Goal: Information Seeking & Learning: Learn about a topic

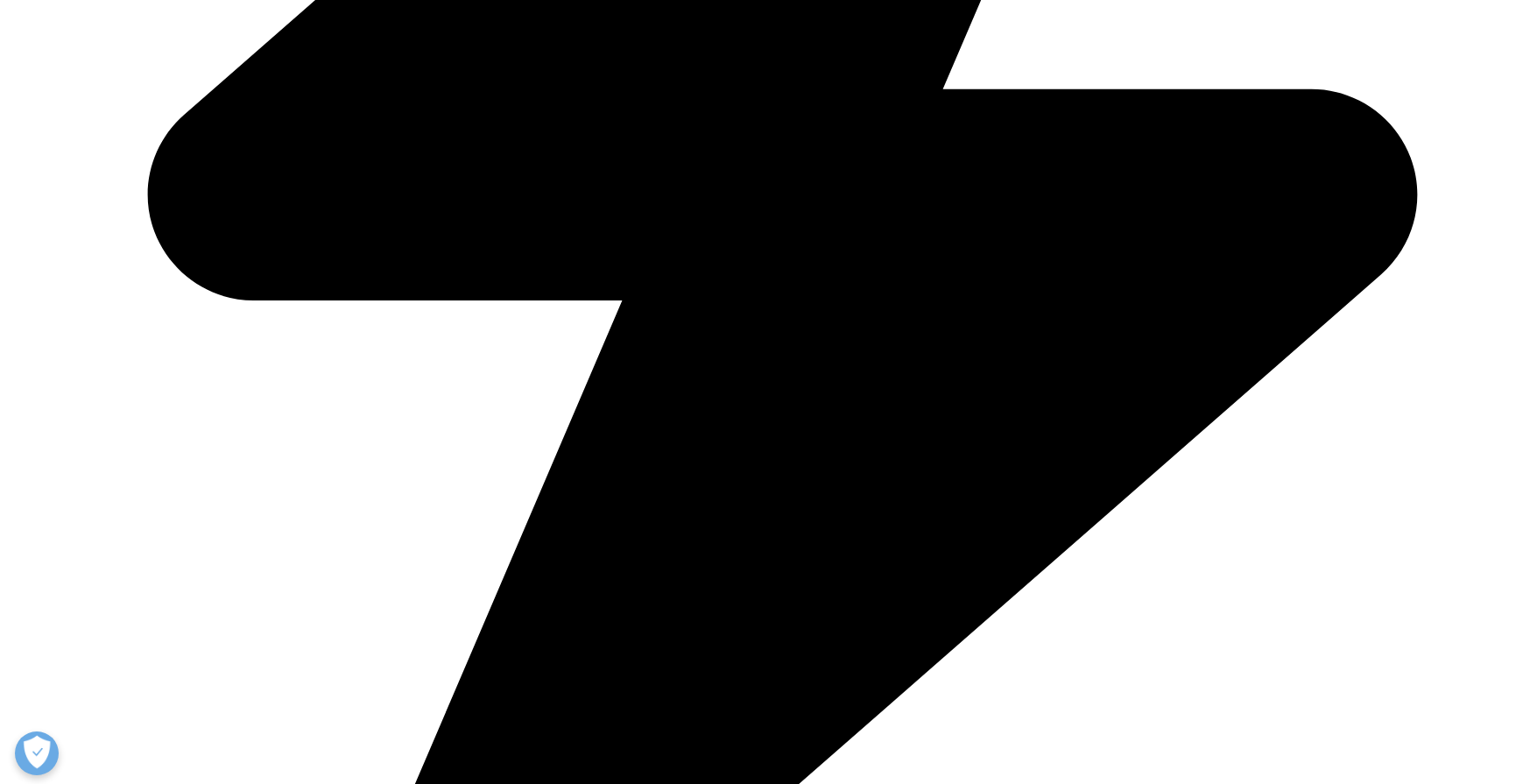
scroll to position [1080, 0]
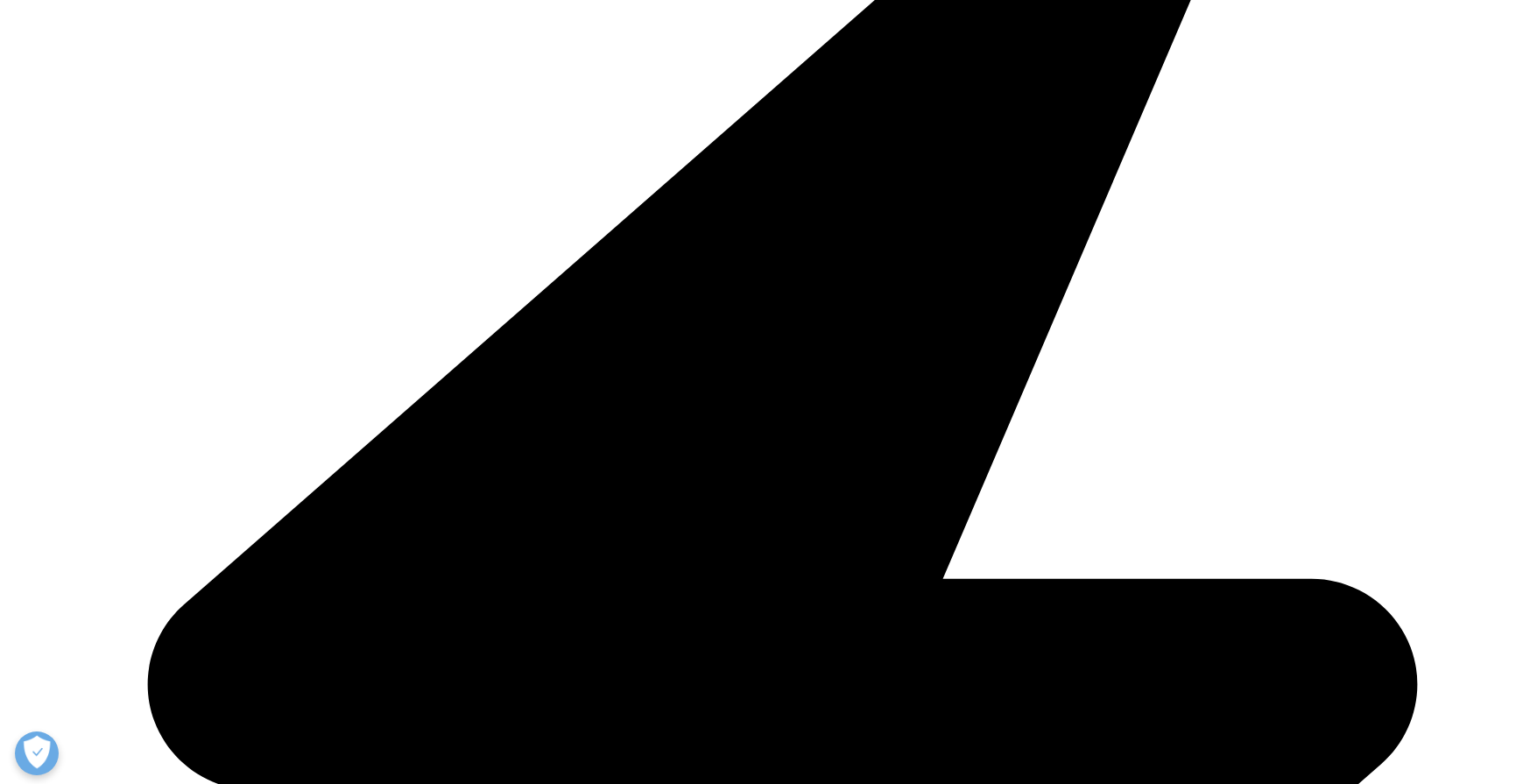
drag, startPoint x: 418, startPoint y: 334, endPoint x: 534, endPoint y: 332, distance: 116.0
copy p "[DEMOGRAPHIC_DATA] and [MEDICAL_DATA]"
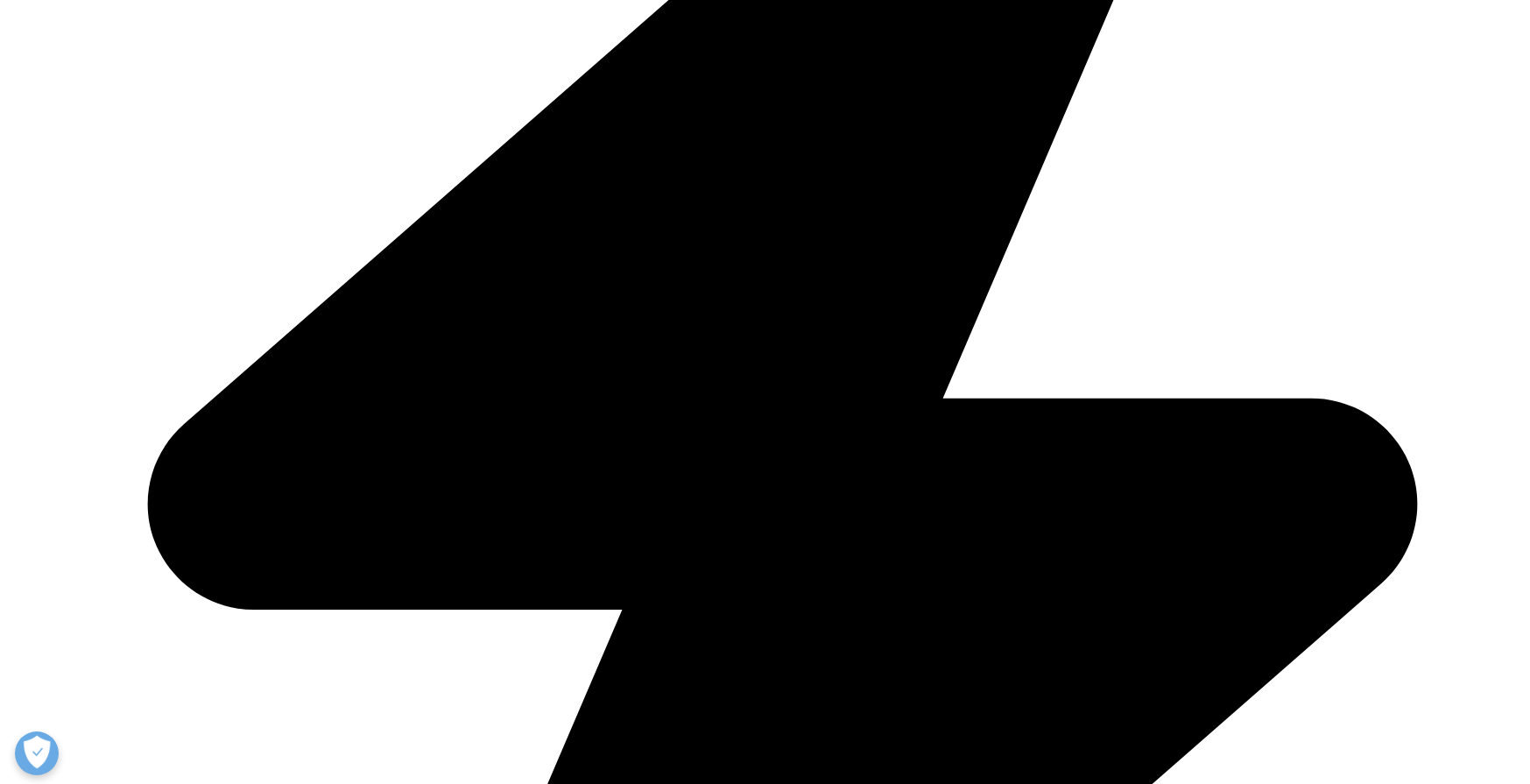
scroll to position [1262, 0]
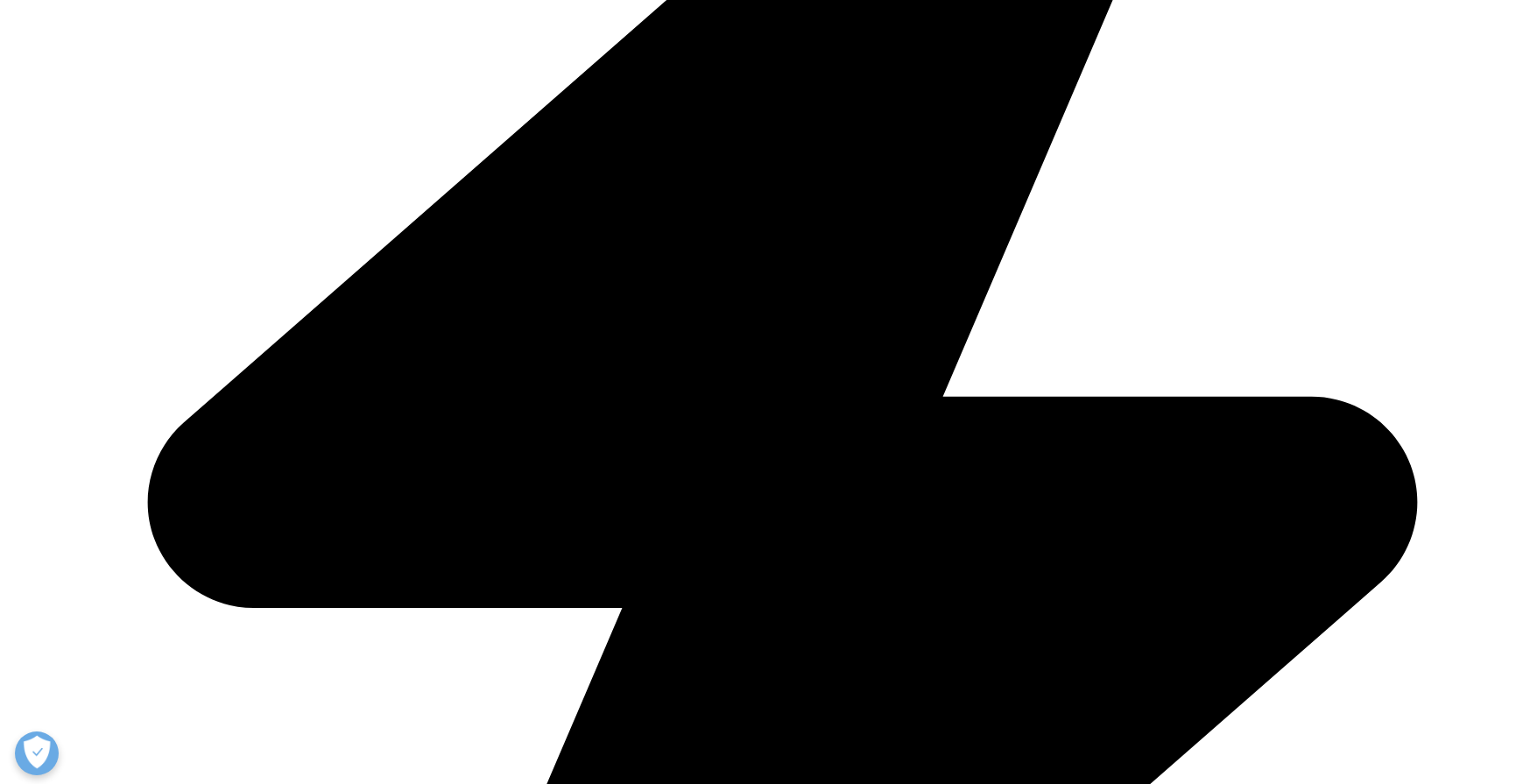
drag, startPoint x: 243, startPoint y: 213, endPoint x: 467, endPoint y: 485, distance: 352.4
copy ul "Chronic [MEDICAL_DATA] [MEDICAL_DATA] [MEDICAL_DATA] [MEDICAL_DATA] (IPF) [MEDI…"
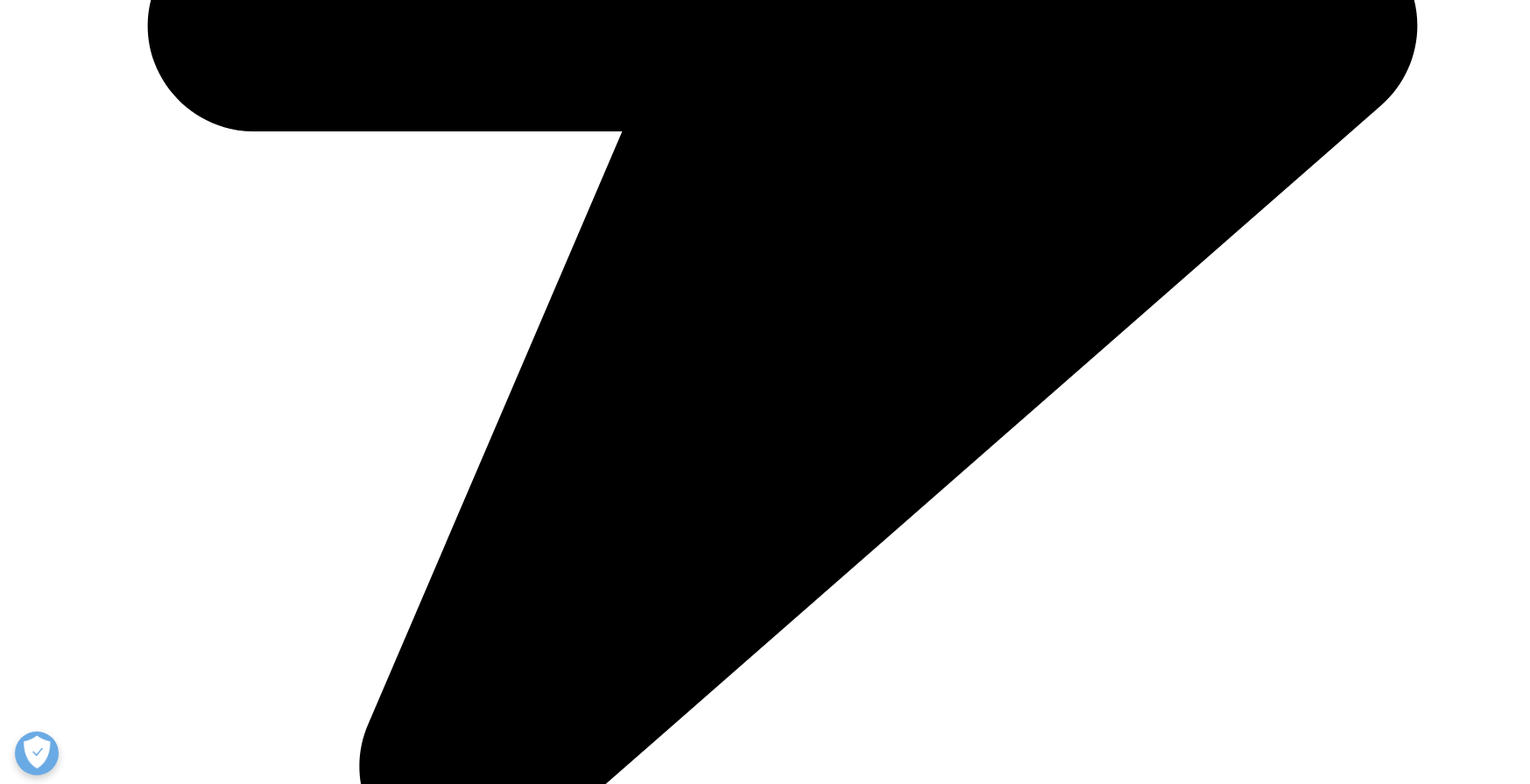
scroll to position [1743, 0]
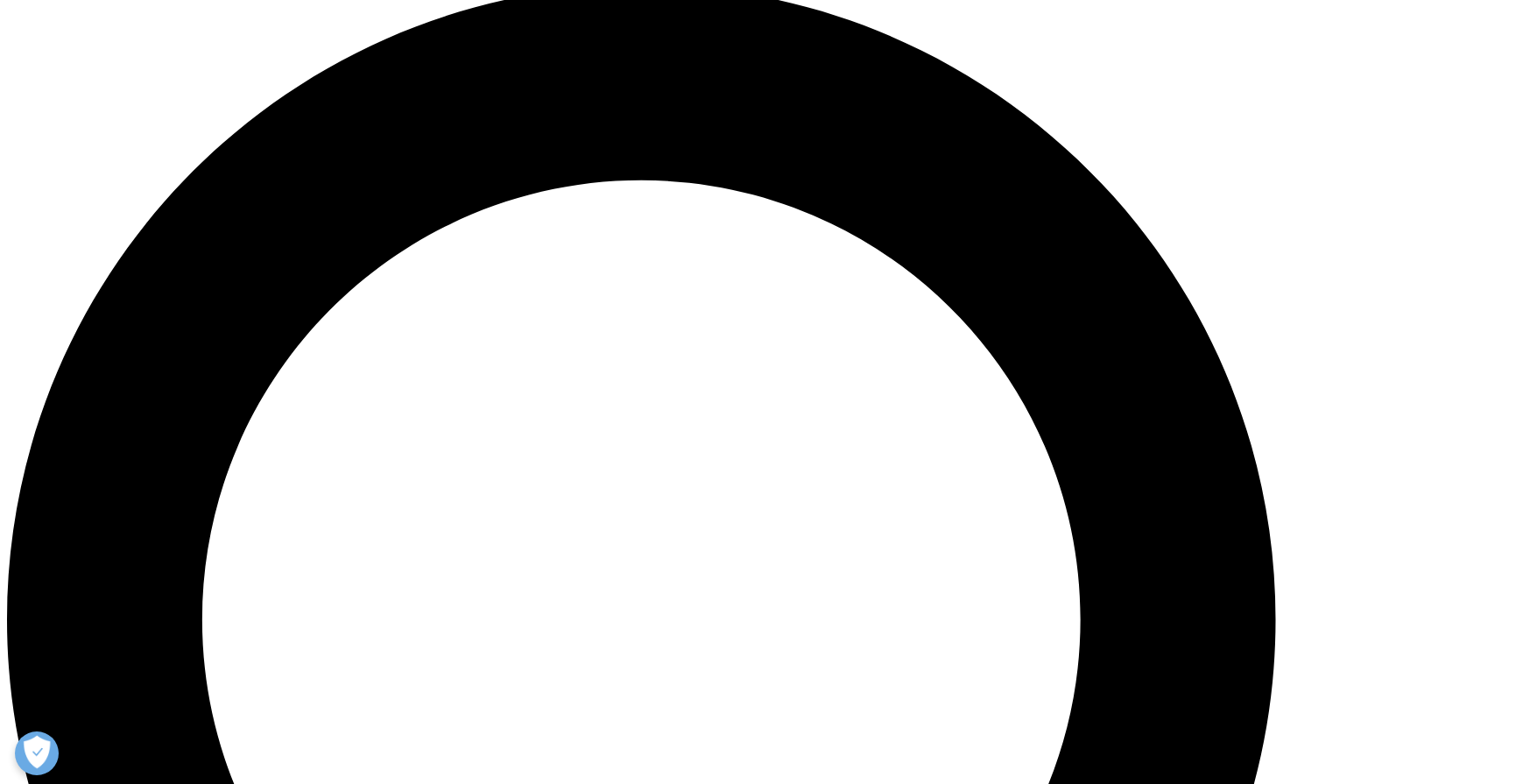
scroll to position [1479, 0]
